Goal: Information Seeking & Learning: Find specific fact

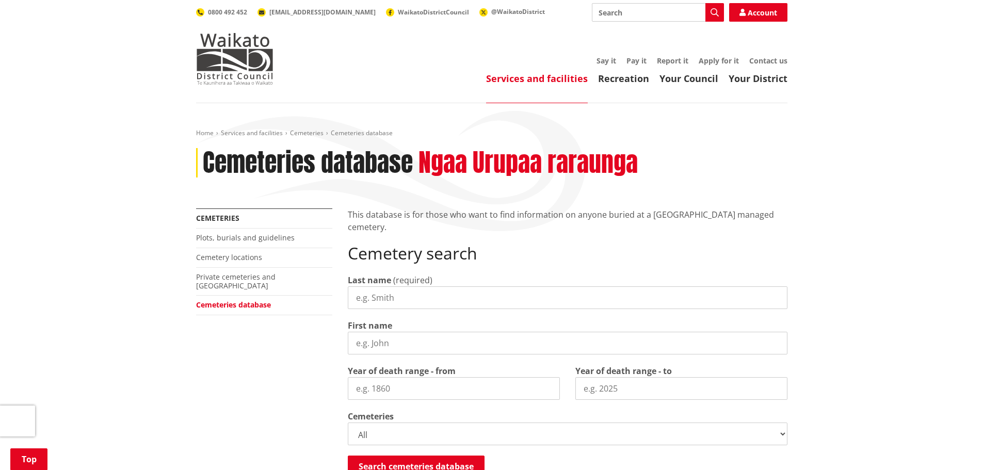
scroll to position [206, 0]
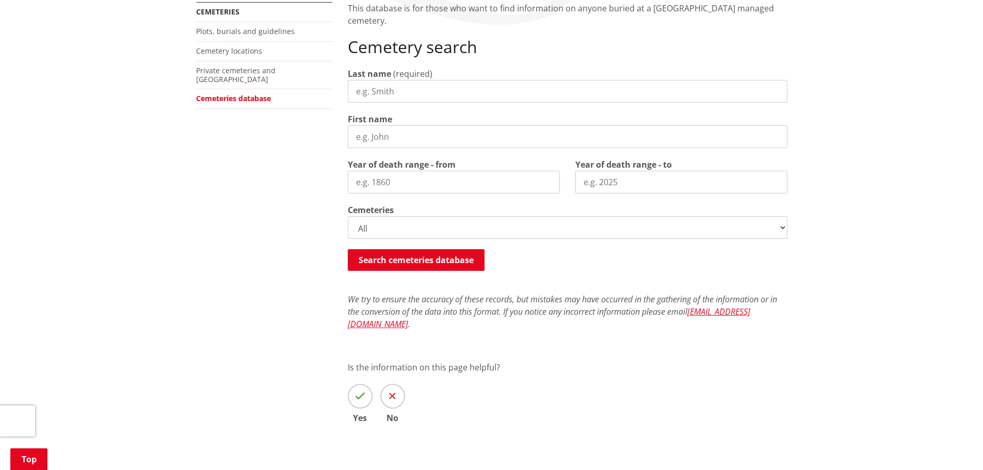
click at [411, 93] on input "Last name" at bounding box center [567, 91] width 439 height 23
type input "[PERSON_NAME]"
drag, startPoint x: 411, startPoint y: 93, endPoint x: 317, endPoint y: 93, distance: 93.9
click at [317, 93] on div "More from this section Cemeteries Plots, burials and guidelines Cemetery locati…" at bounding box center [491, 227] width 607 height 450
click at [369, 139] on input "First name" at bounding box center [567, 136] width 439 height 23
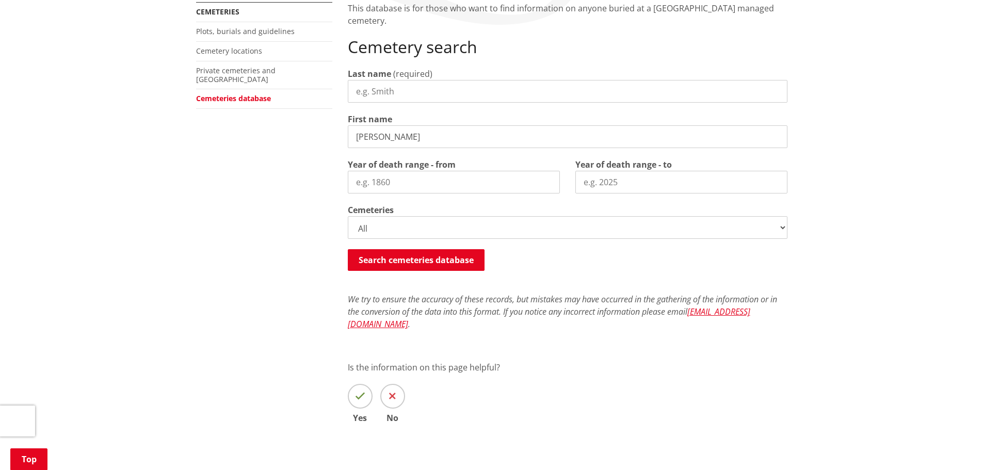
type input "[PERSON_NAME]"
click at [372, 88] on input "Last name" at bounding box center [567, 91] width 439 height 23
type input "[PERSON_NAME]"
click at [692, 185] on input "Year of death range - to" at bounding box center [681, 182] width 212 height 23
type input "1970"
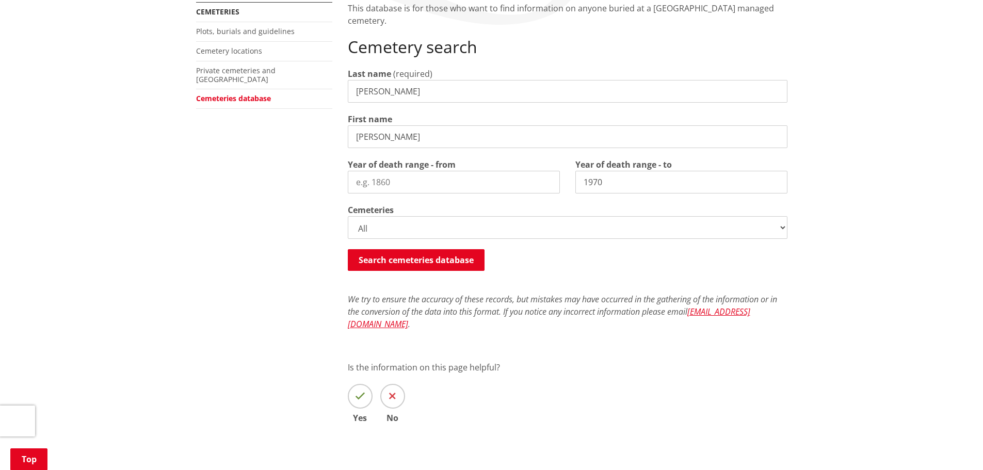
click at [406, 187] on input "Year of death range - from" at bounding box center [454, 182] width 212 height 23
type input "1965"
click at [426, 264] on button "Search cemeteries database" at bounding box center [416, 260] width 137 height 22
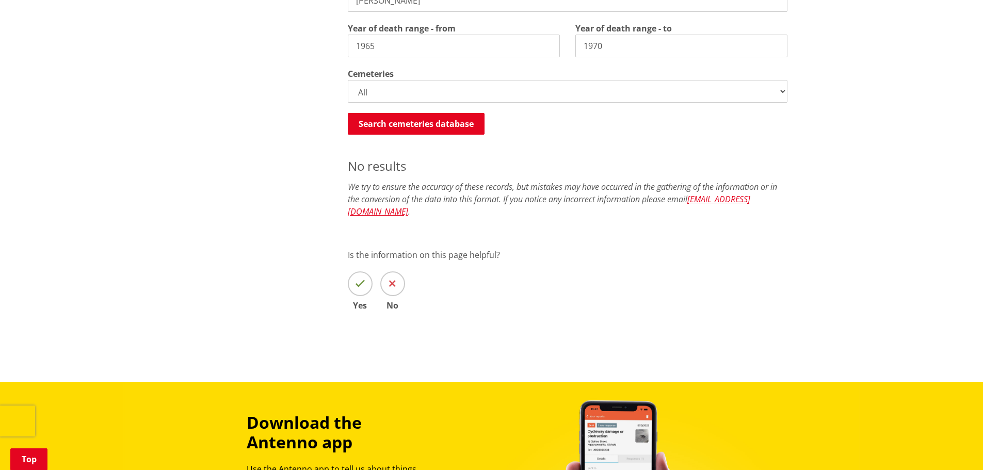
scroll to position [293, 0]
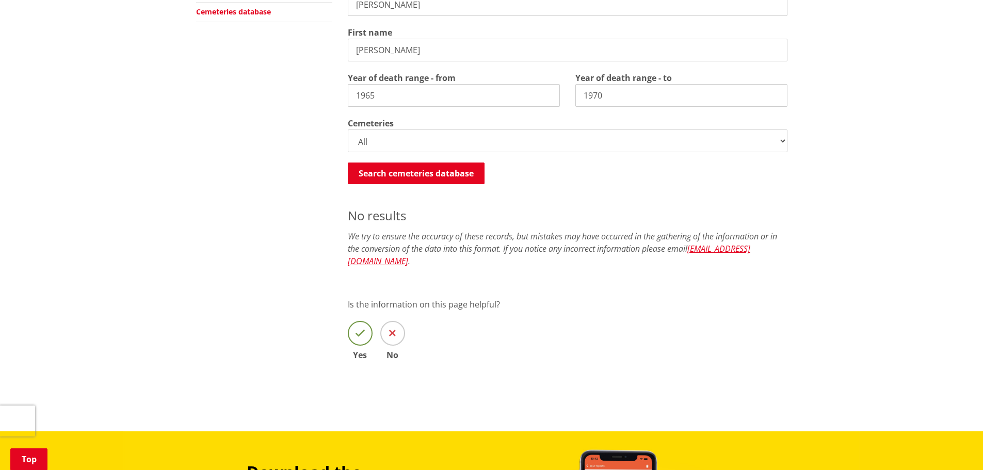
click at [362, 328] on icon at bounding box center [360, 333] width 10 height 10
click at [0, 0] on input "Yes" at bounding box center [0, 0] width 0 height 0
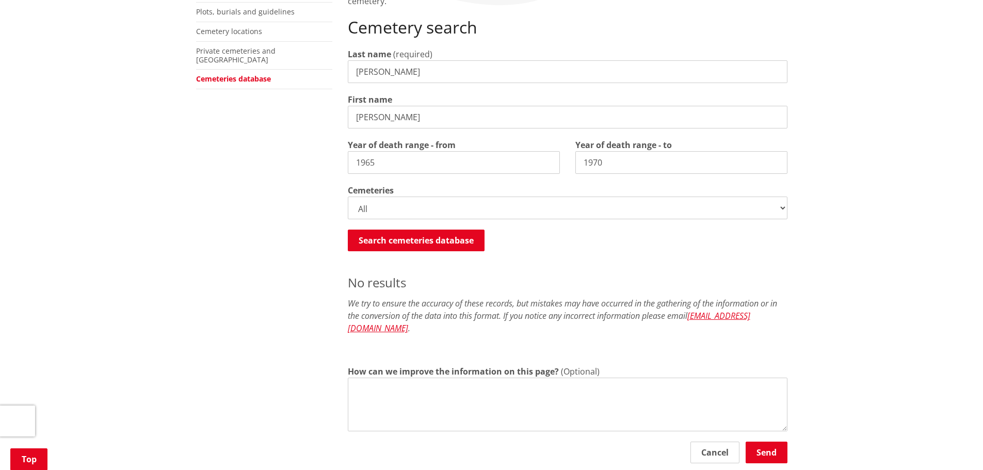
scroll to position [35, 0]
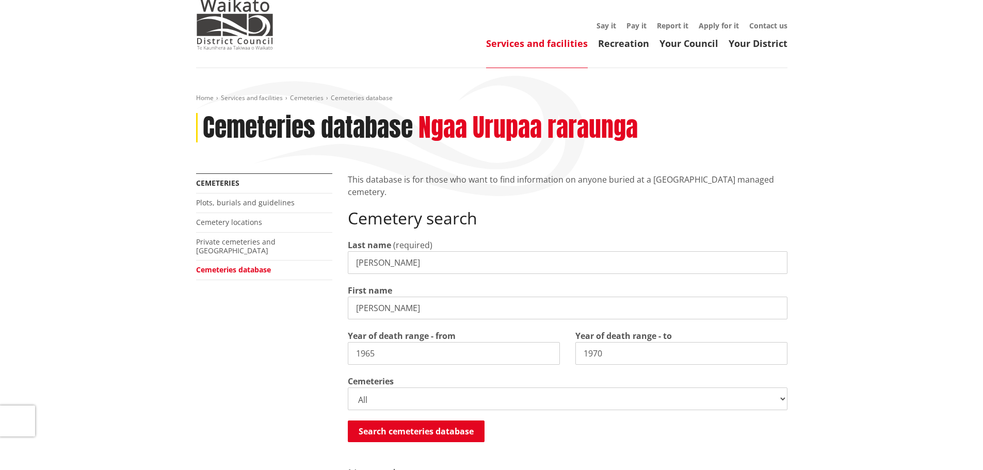
drag, startPoint x: 412, startPoint y: 263, endPoint x: 346, endPoint y: 264, distance: 66.5
click at [346, 264] on div "This database is for those who want to find information on anyone buried at a […" at bounding box center [567, 434] width 455 height 523
type input "Howel"
click at [247, 345] on div "More from this section Cemeteries Plots, burials and guidelines Cemetery locati…" at bounding box center [491, 434] width 607 height 523
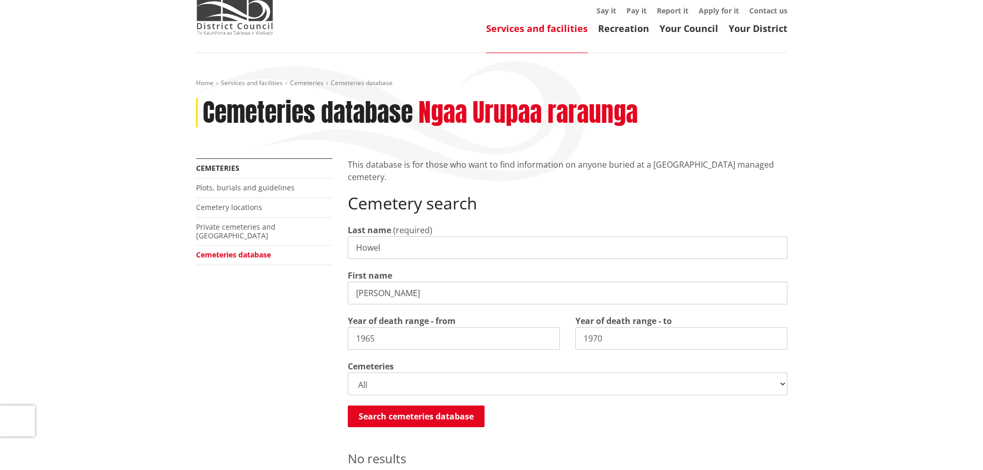
scroll to position [138, 0]
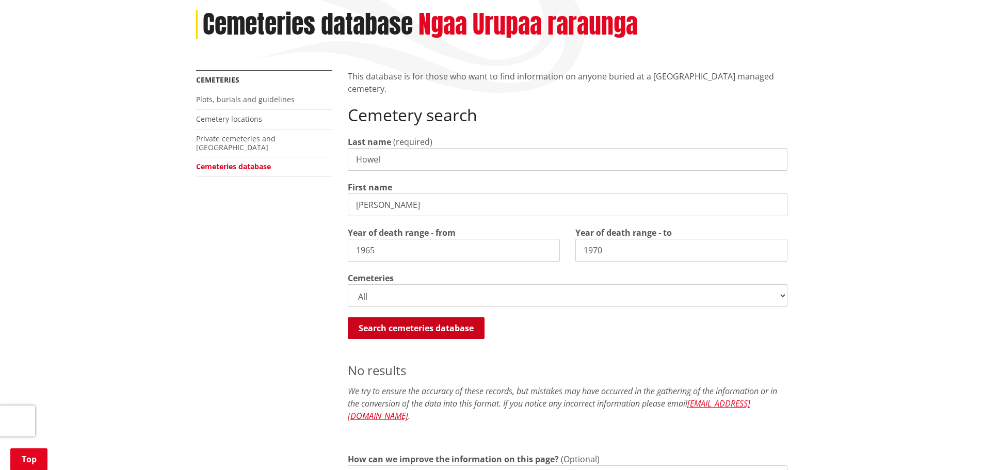
click at [453, 329] on button "Search cemeteries database" at bounding box center [416, 328] width 137 height 22
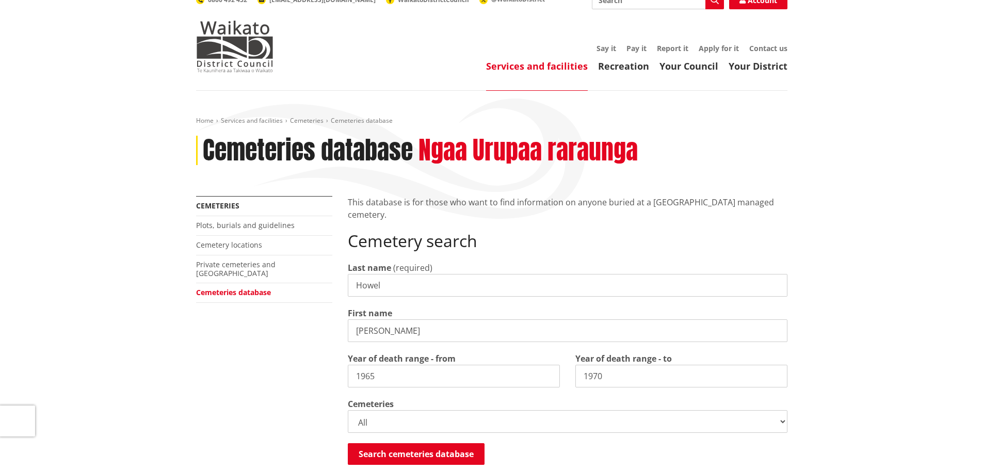
scroll to position [0, 0]
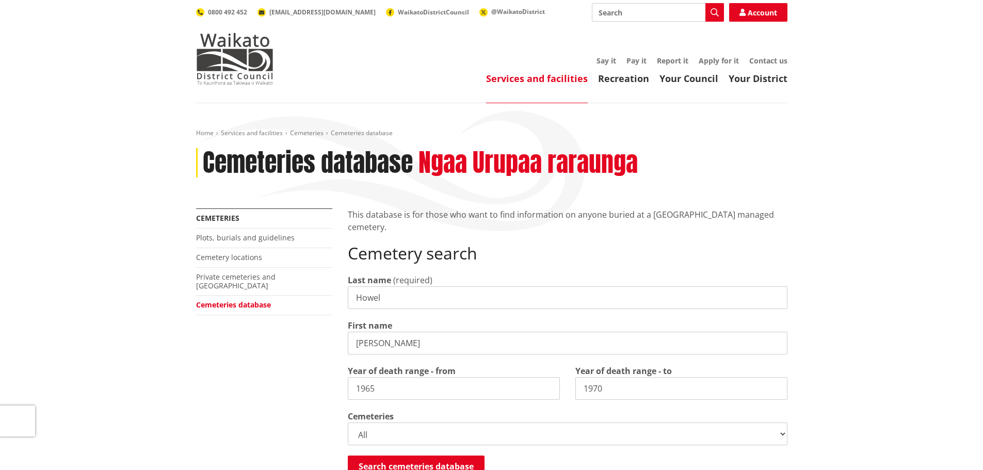
drag, startPoint x: 390, startPoint y: 296, endPoint x: 317, endPoint y: 303, distance: 73.6
click at [317, 303] on div "More from this section Cemeteries Plots, burials and guidelines Cemetery locati…" at bounding box center [491, 433] width 607 height 450
type input "Eliza"
drag, startPoint x: 415, startPoint y: 331, endPoint x: 357, endPoint y: 339, distance: 58.4
click at [353, 333] on div "First name Clement" at bounding box center [567, 336] width 439 height 35
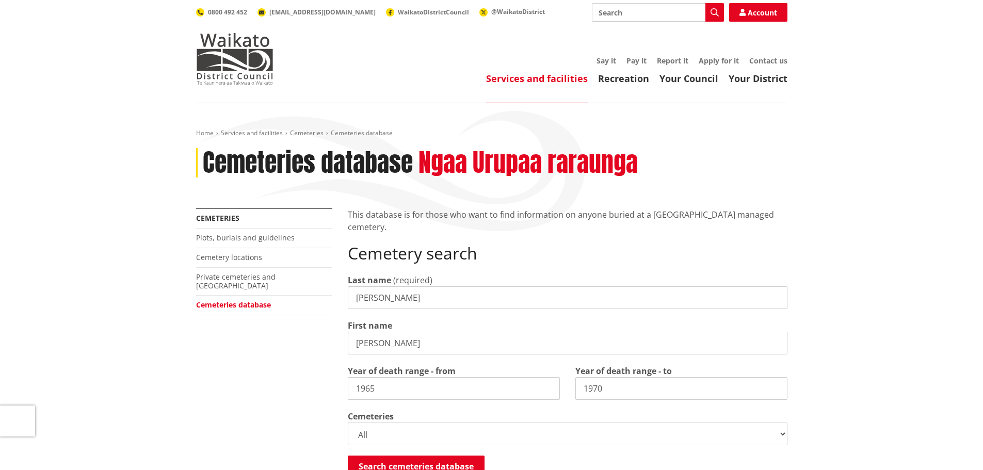
click at [324, 348] on div "More from this section Cemeteries Plots, burials and guidelines Cemetery locati…" at bounding box center [491, 433] width 607 height 450
type input "[PERSON_NAME]"
click at [240, 377] on div "More from this section Cemeteries Plots, burials and guidelines Cemetery locati…" at bounding box center [491, 433] width 607 height 450
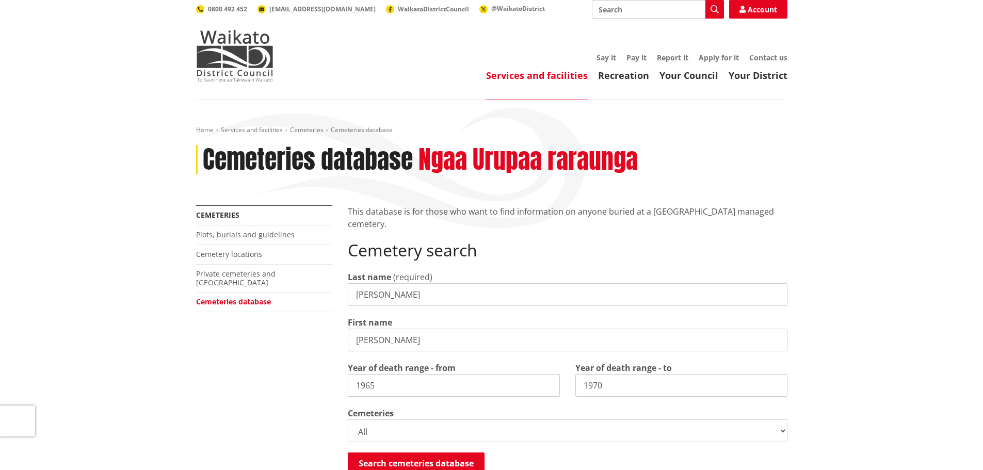
scroll to position [103, 0]
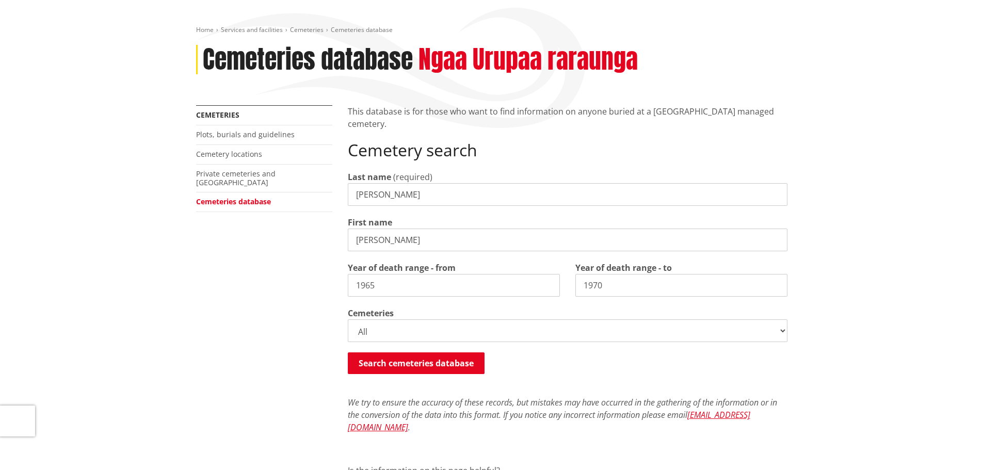
drag, startPoint x: 389, startPoint y: 286, endPoint x: 313, endPoint y: 286, distance: 75.8
click at [313, 286] on div "More from this section Cemeteries Plots, burials and guidelines Cemetery locati…" at bounding box center [491, 330] width 607 height 450
type input "1955"
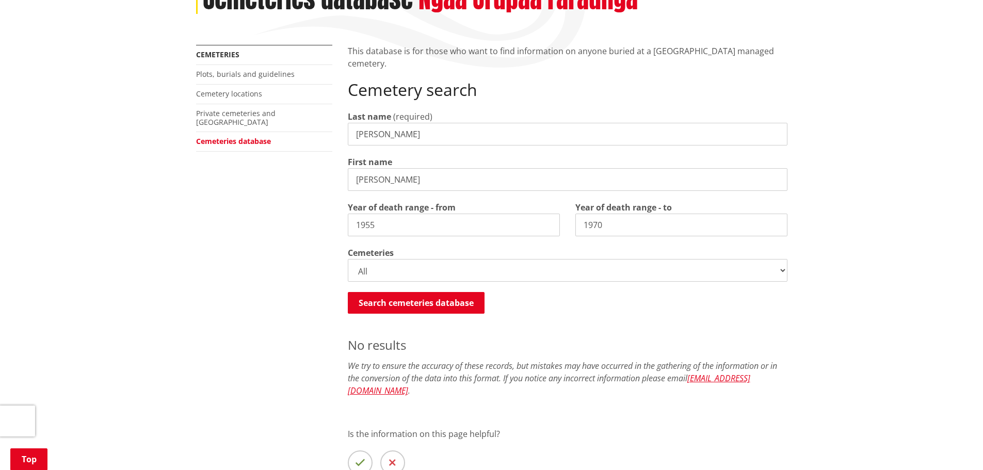
scroll to position [138, 0]
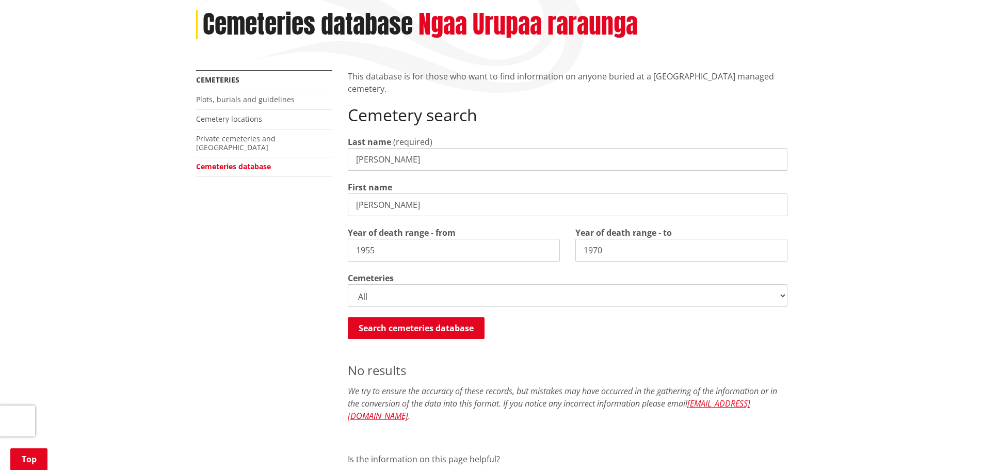
click at [237, 257] on div "More from this section Cemeteries Plots, burials and guidelines Cemetery locati…" at bounding box center [491, 307] width 607 height 474
click at [239, 255] on div "More from this section Cemeteries Plots, burials and guidelines Cemetery locati…" at bounding box center [491, 307] width 607 height 474
click at [258, 209] on div "More from this section Cemeteries Plots, burials and guidelines Cemetery locati…" at bounding box center [491, 307] width 607 height 474
click at [107, 209] on div "Home Services and facilities Cemeteries Cemeteries database Cemeteries database…" at bounding box center [491, 275] width 983 height 621
click at [118, 184] on div "Home Services and facilities Cemeteries Cemeteries database Cemeteries database…" at bounding box center [491, 275] width 983 height 621
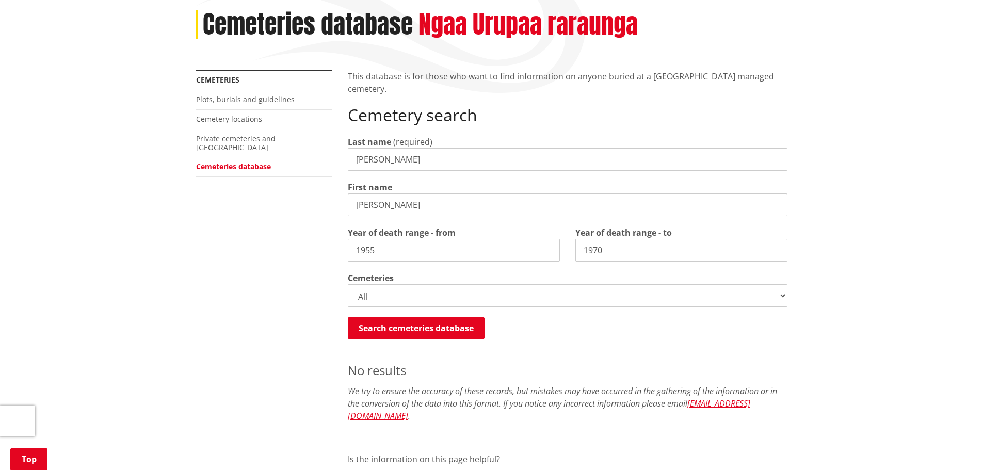
click at [868, 168] on div "Home Services and facilities Cemeteries Cemeteries database Cemeteries database…" at bounding box center [491, 275] width 983 height 621
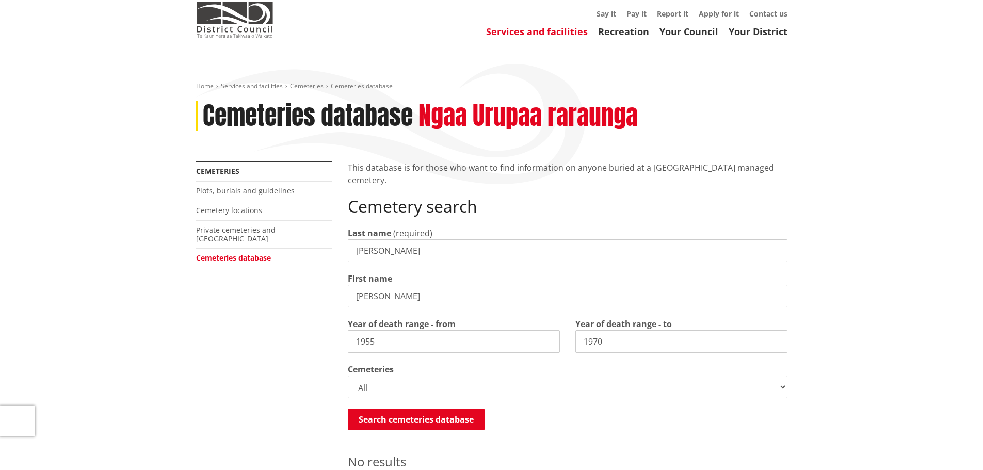
scroll to position [103, 0]
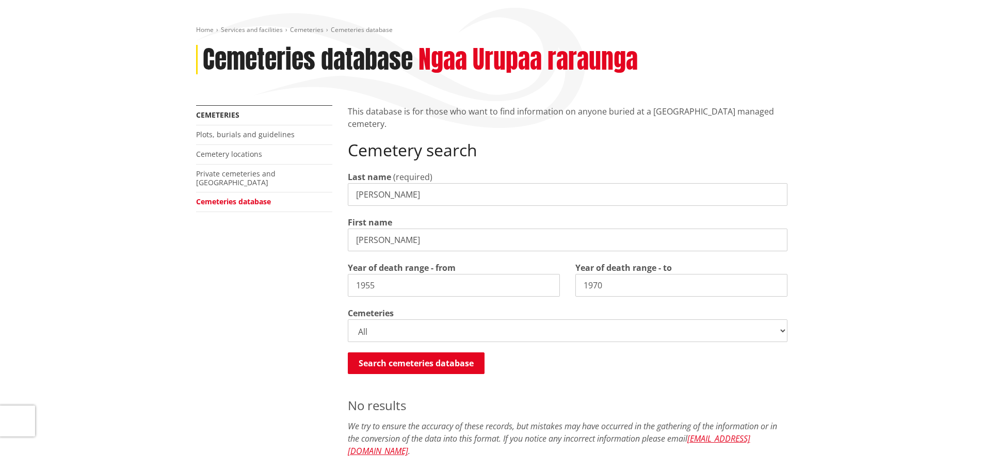
drag, startPoint x: 401, startPoint y: 241, endPoint x: 323, endPoint y: 241, distance: 78.4
click at [323, 241] on div "More from this section Cemeteries Plots, burials and guidelines Cemetery locati…" at bounding box center [491, 342] width 607 height 474
type input "te Hira"
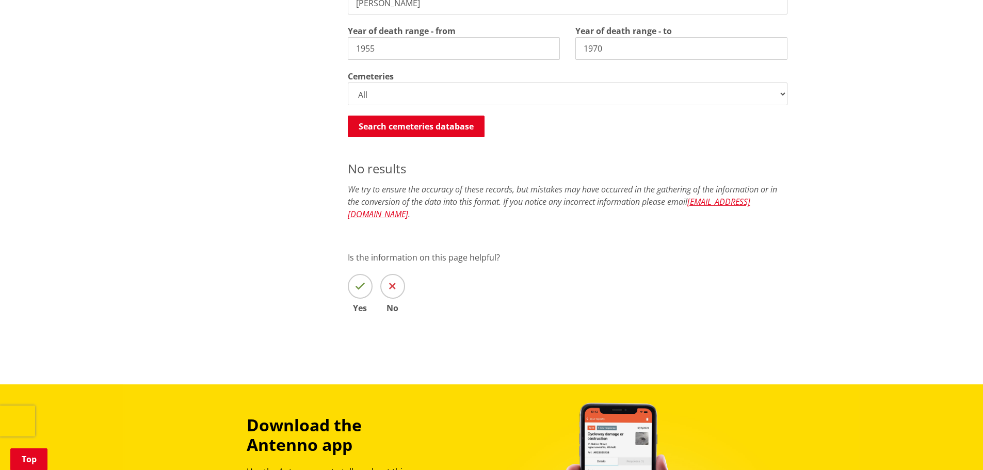
scroll to position [190, 0]
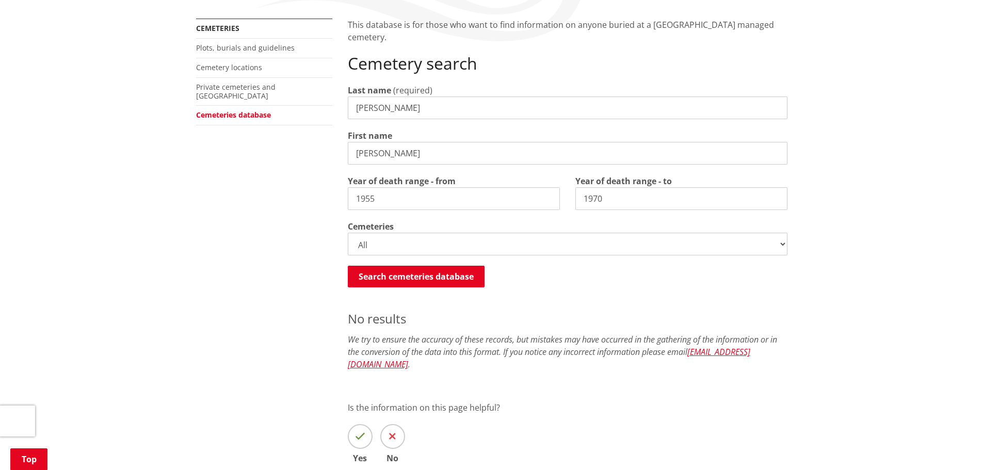
click at [207, 205] on div "More from this section Cemeteries Plots, burials and guidelines Cemetery locati…" at bounding box center [491, 256] width 607 height 474
drag, startPoint x: 394, startPoint y: 110, endPoint x: 404, endPoint y: 97, distance: 16.5
click at [354, 110] on input "Eliza" at bounding box center [567, 107] width 439 height 23
type input "[PERSON_NAME]"
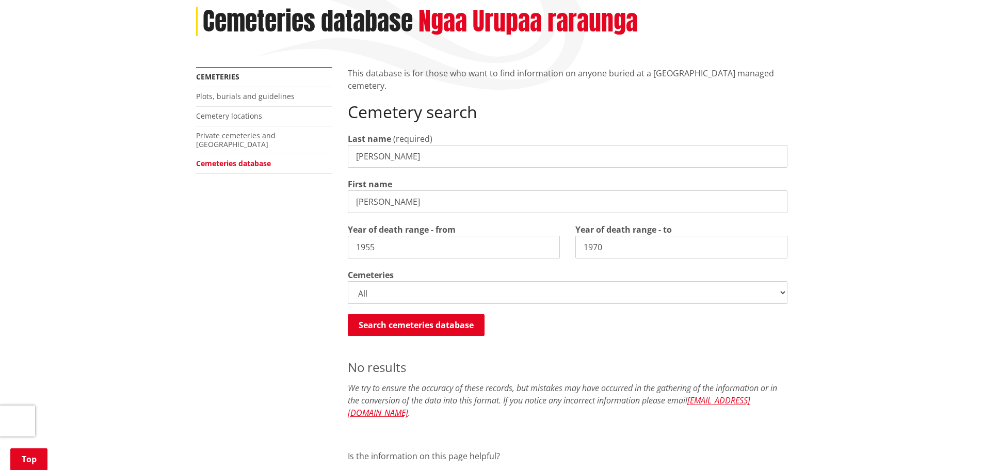
scroll to position [138, 0]
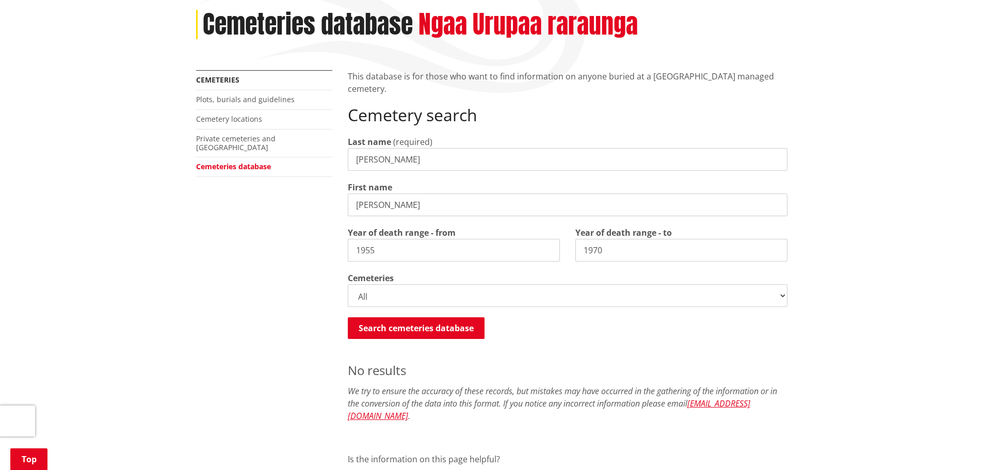
click at [856, 88] on div "Home Services and facilities Cemeteries Cemeteries database Cemeteries database…" at bounding box center [491, 275] width 983 height 621
click at [218, 264] on div "More from this section Cemeteries Plots, burials and guidelines Cemetery locati…" at bounding box center [491, 307] width 607 height 474
drag, startPoint x: 387, startPoint y: 209, endPoint x: 230, endPoint y: 208, distance: 157.8
click at [230, 208] on div "More from this section Cemeteries Plots, burials and guidelines Cemetery locati…" at bounding box center [491, 307] width 607 height 474
drag, startPoint x: 396, startPoint y: 158, endPoint x: 272, endPoint y: 169, distance: 124.8
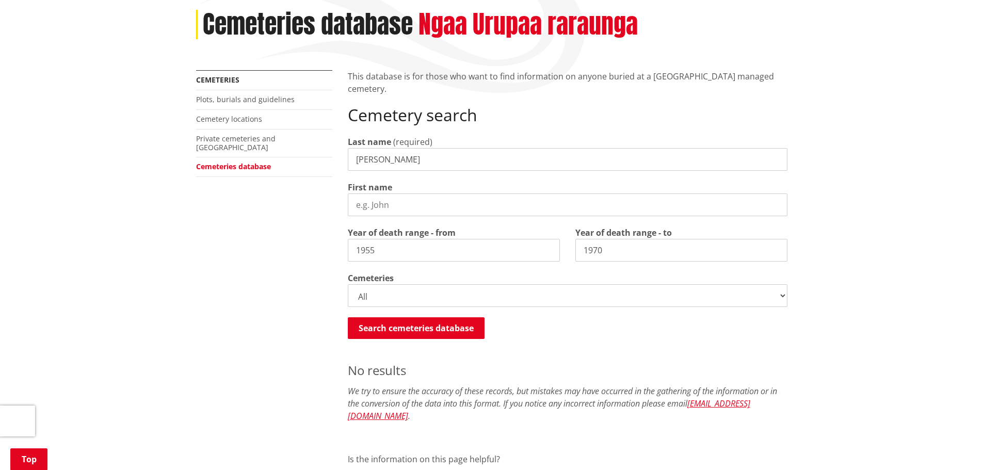
click at [272, 169] on div "More from this section Cemeteries Plots, burials and guidelines Cemetery locati…" at bounding box center [491, 307] width 607 height 474
click at [408, 205] on input "First name" at bounding box center [567, 204] width 439 height 23
type input "[PERSON_NAME]"
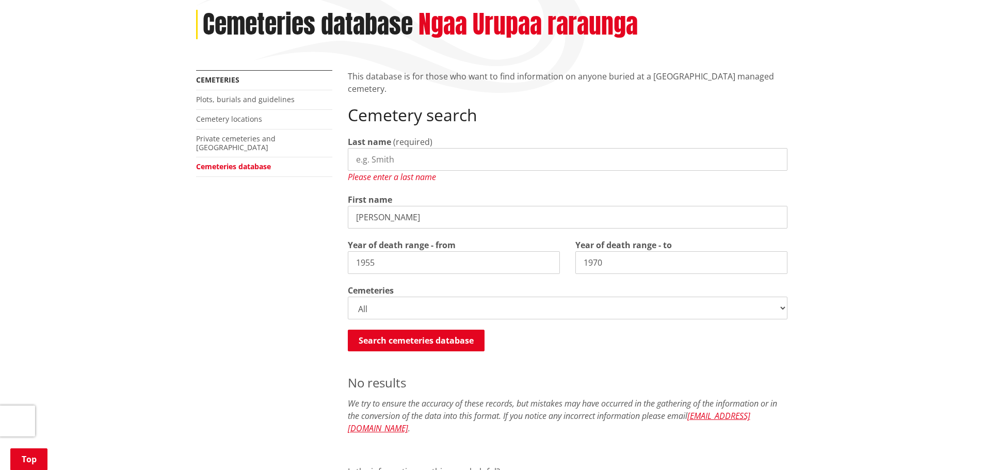
scroll to position [274, 0]
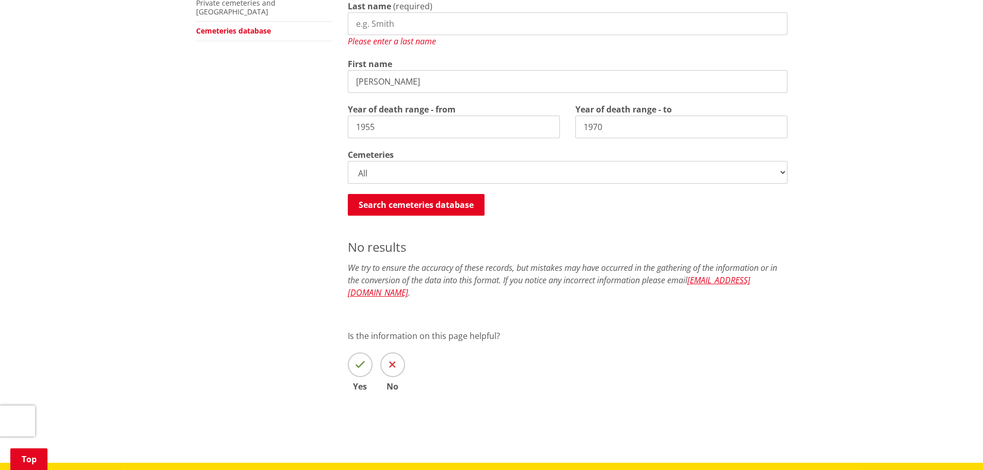
click at [382, 28] on input "Last name" at bounding box center [567, 23] width 439 height 23
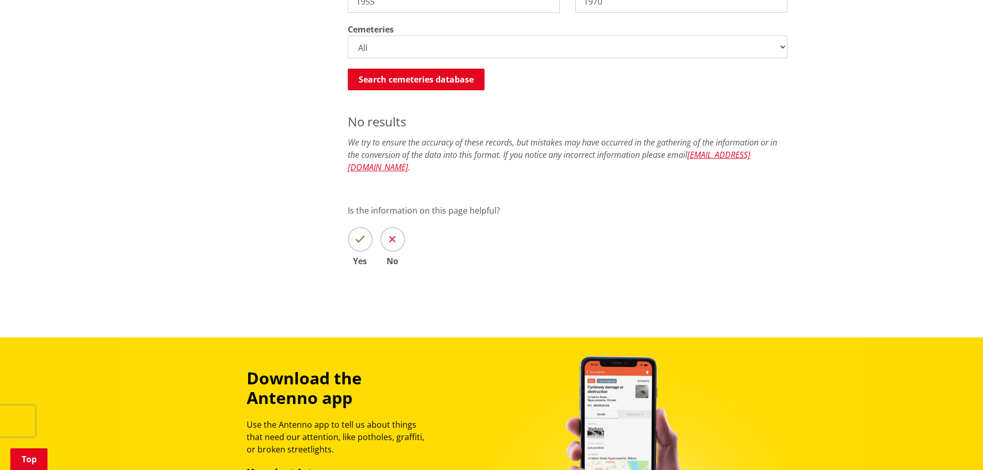
scroll to position [190, 0]
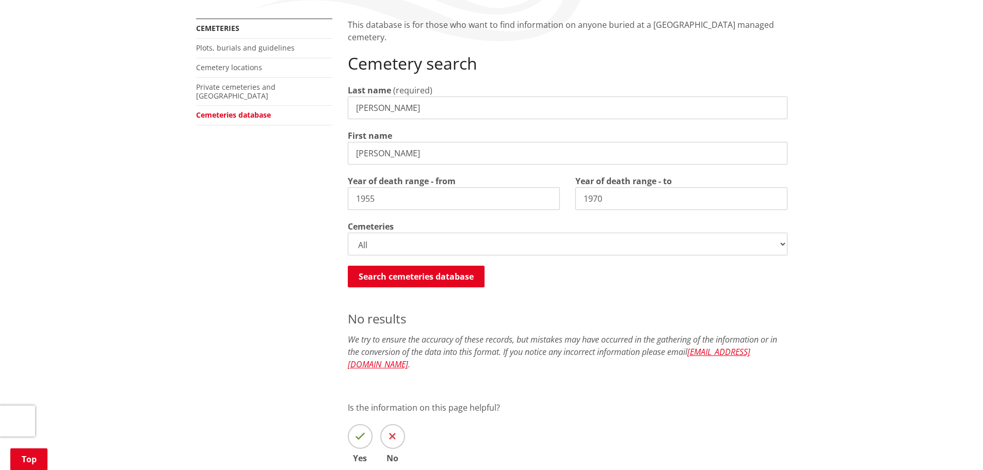
click at [153, 210] on div "Home Services and facilities Cemeteries Cemeteries database Cemeteries database…" at bounding box center [491, 223] width 983 height 621
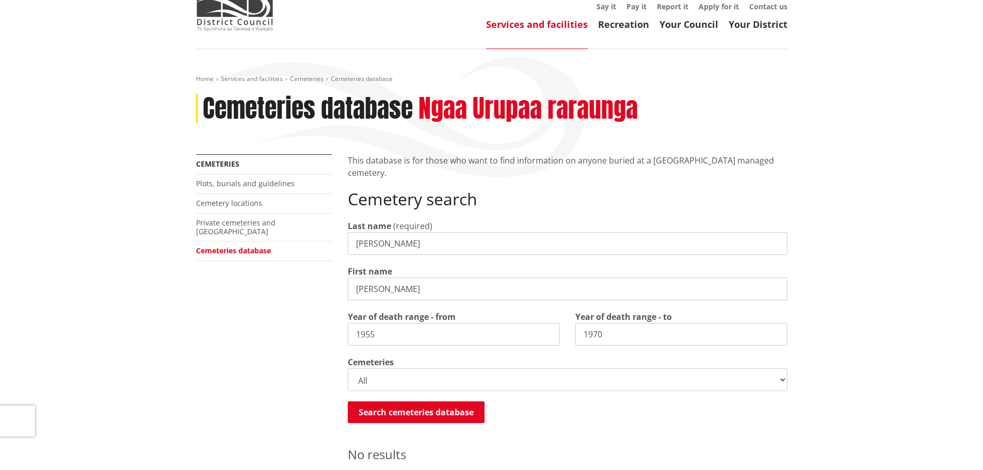
scroll to position [0, 0]
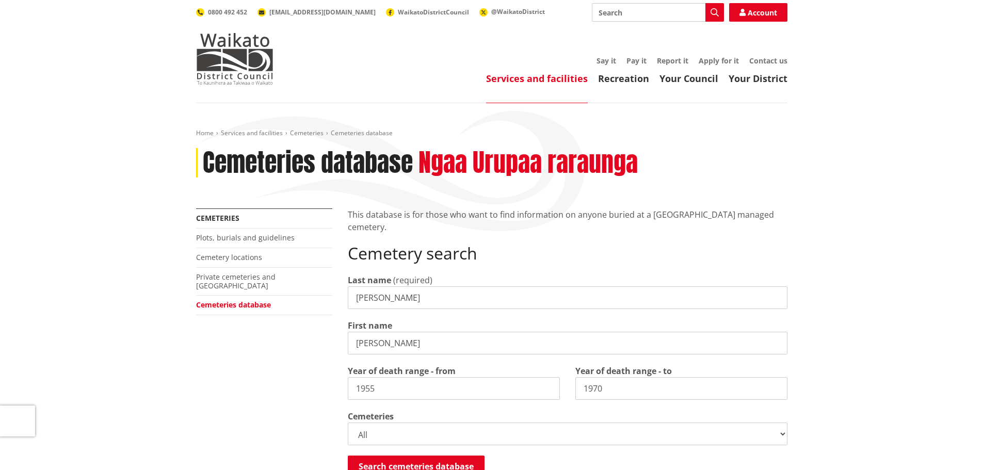
click at [446, 250] on h2 "Cemetery search" at bounding box center [567, 253] width 439 height 20
click at [442, 220] on p "This database is for those who want to find information on anyone buried at a […" at bounding box center [567, 220] width 439 height 25
click at [369, 301] on input "[PERSON_NAME]" at bounding box center [567, 297] width 439 height 23
type input "Matthew"
